Goal: Task Accomplishment & Management: Use online tool/utility

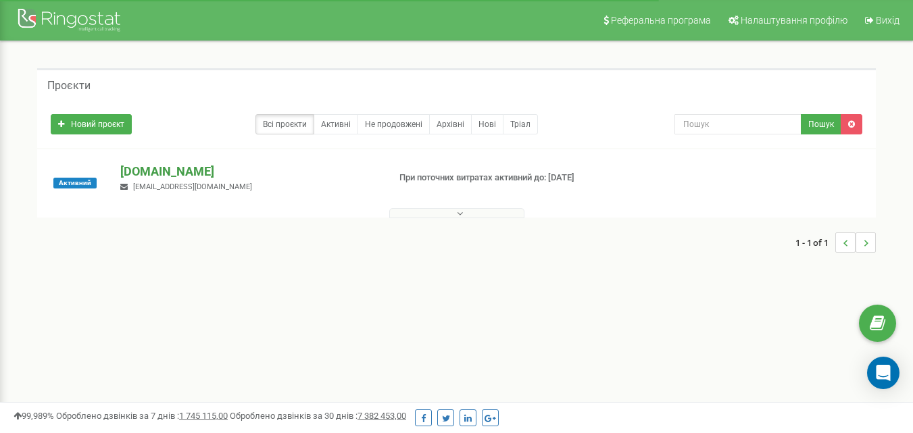
click at [153, 167] on p "[DOMAIN_NAME]" at bounding box center [248, 172] width 257 height 18
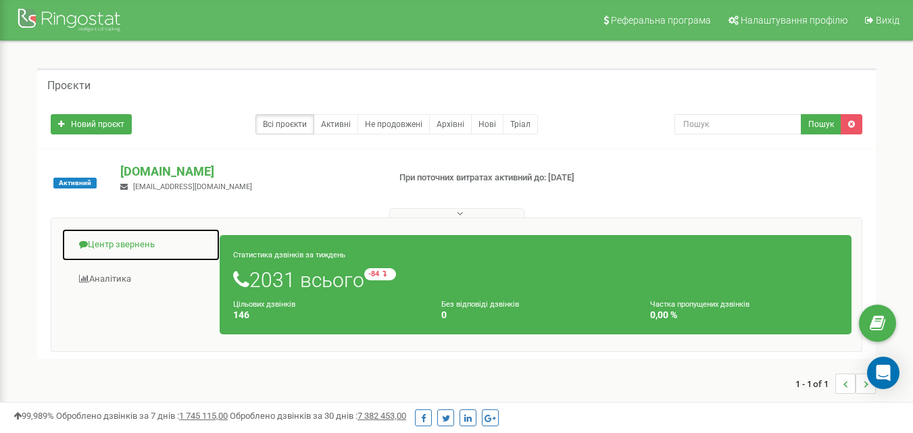
click at [144, 245] on link "Центр звернень" at bounding box center [140, 244] width 159 height 33
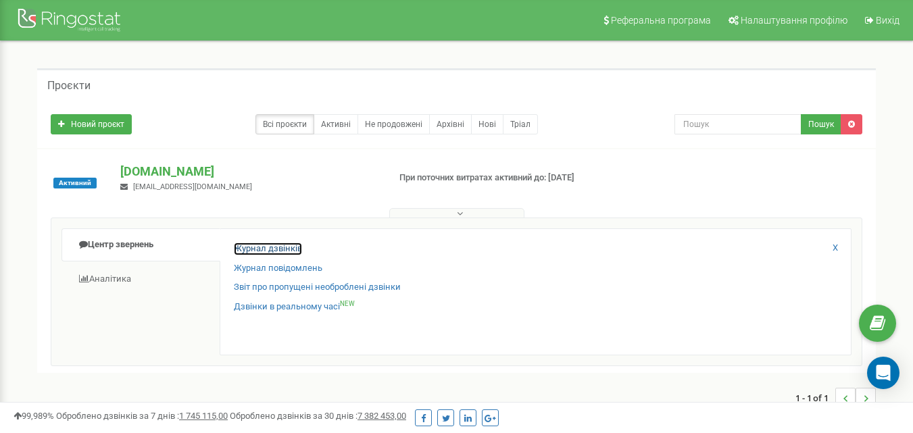
click at [283, 248] on link "Журнал дзвінків" at bounding box center [268, 249] width 68 height 13
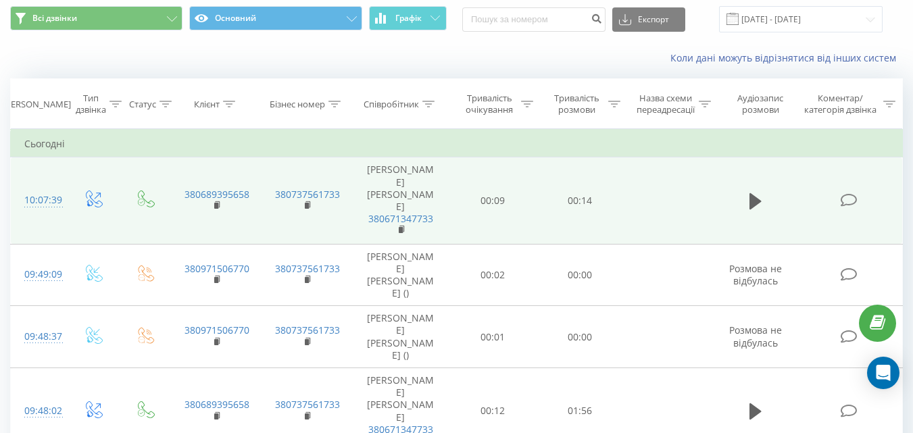
scroll to position [68, 0]
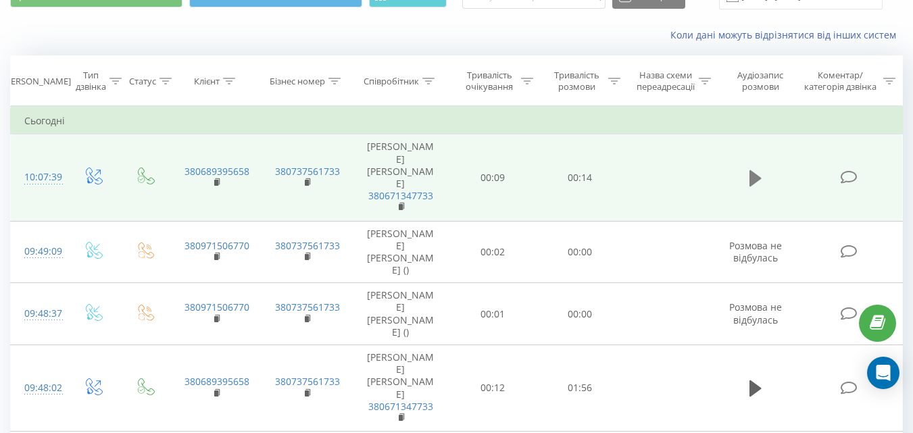
click at [747, 176] on button at bounding box center [755, 178] width 20 height 20
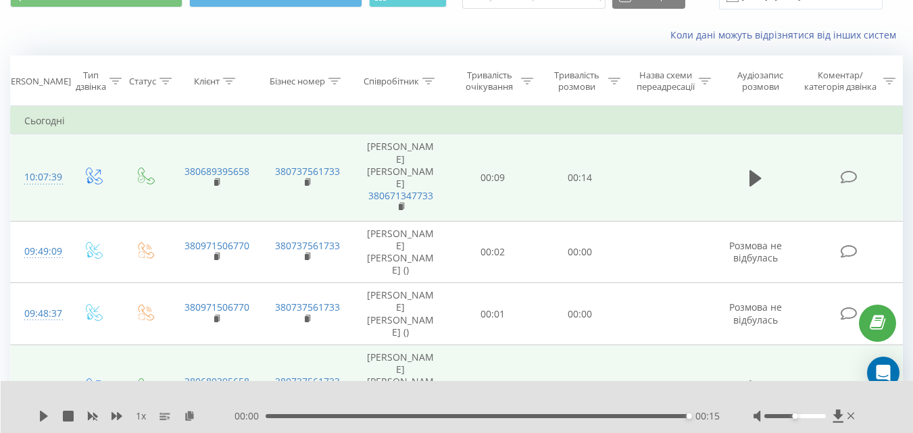
click at [753, 380] on icon at bounding box center [755, 388] width 12 height 16
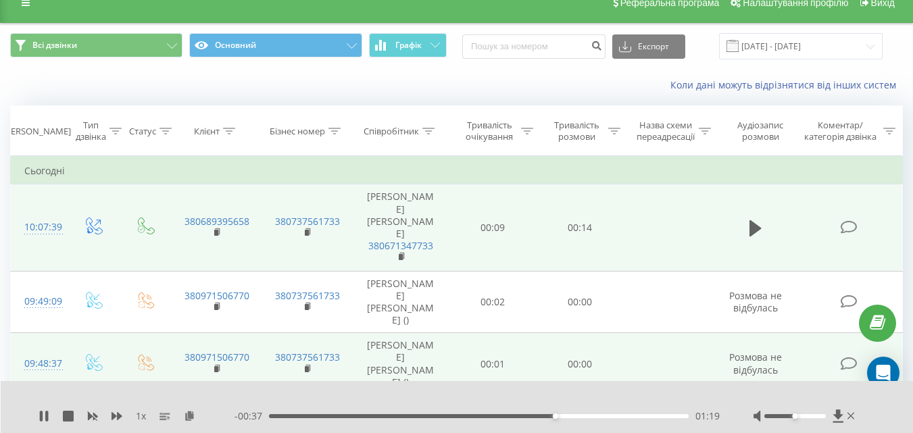
scroll to position [0, 0]
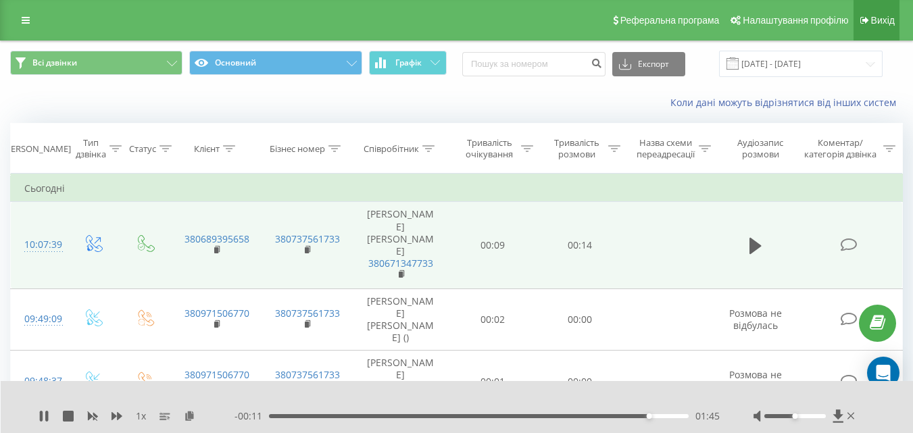
click at [875, 19] on span "Вихід" at bounding box center [883, 20] width 24 height 11
